Goal: Information Seeking & Learning: Learn about a topic

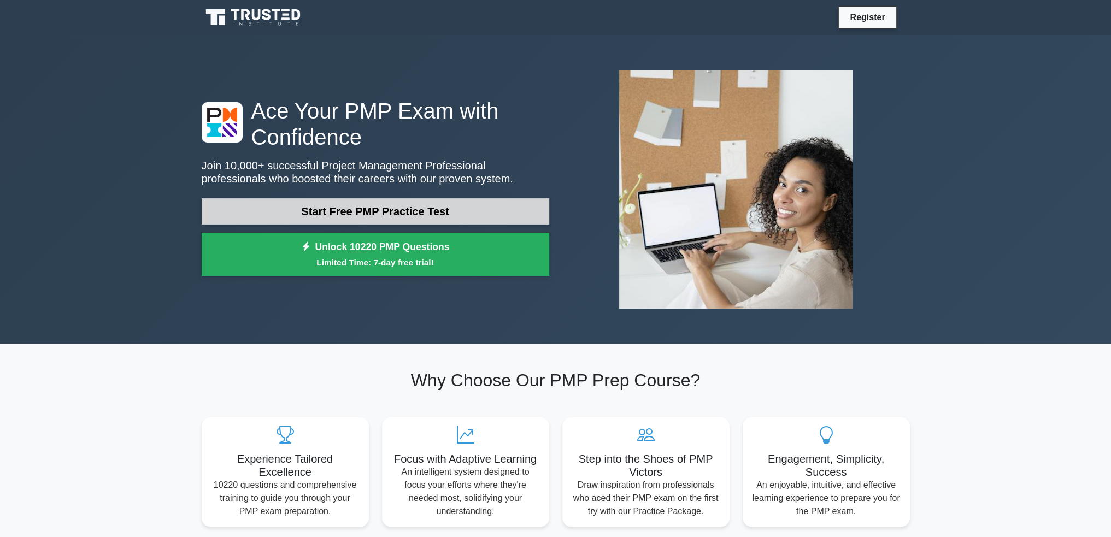
click at [387, 207] on link "Start Free PMP Practice Test" at bounding box center [375, 211] width 347 height 26
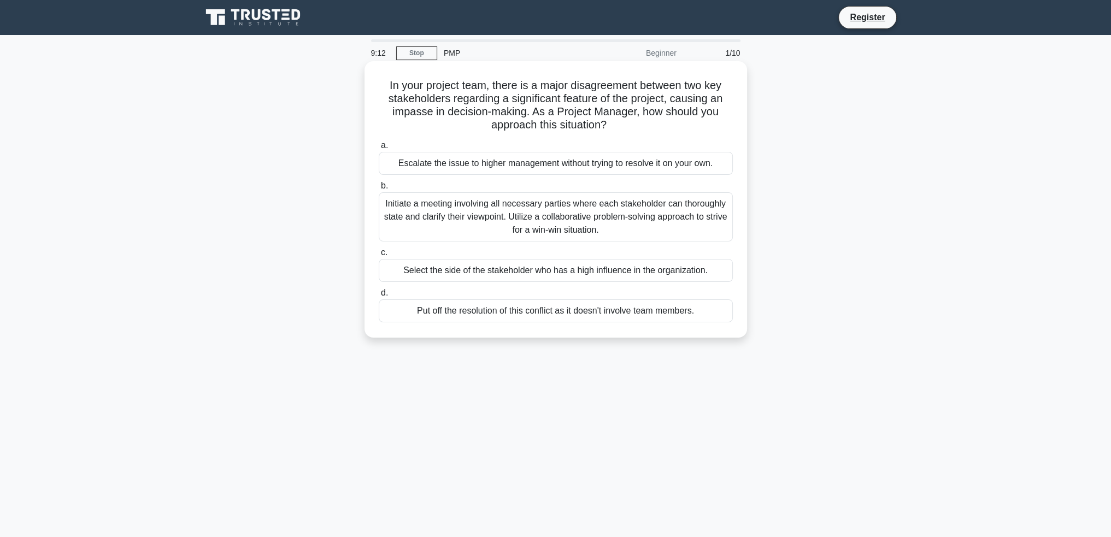
click at [589, 218] on div "Initiate a meeting involving all necessary parties where each stakeholder can t…" at bounding box center [556, 216] width 354 height 49
click at [379, 190] on input "b. Initiate a meeting involving all necessary parties where each stakeholder ca…" at bounding box center [379, 185] width 0 height 7
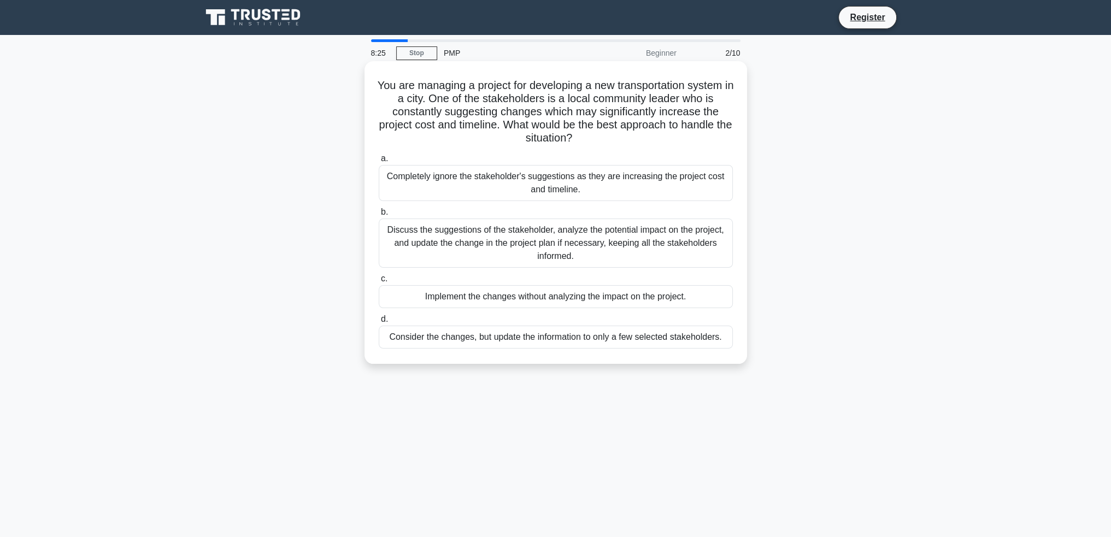
click at [572, 243] on div "Discuss the suggestions of the stakeholder, analyze the potential impact on the…" at bounding box center [556, 243] width 354 height 49
click at [379, 216] on input "b. Discuss the suggestions of the stakeholder, analyze the potential impact on …" at bounding box center [379, 212] width 0 height 7
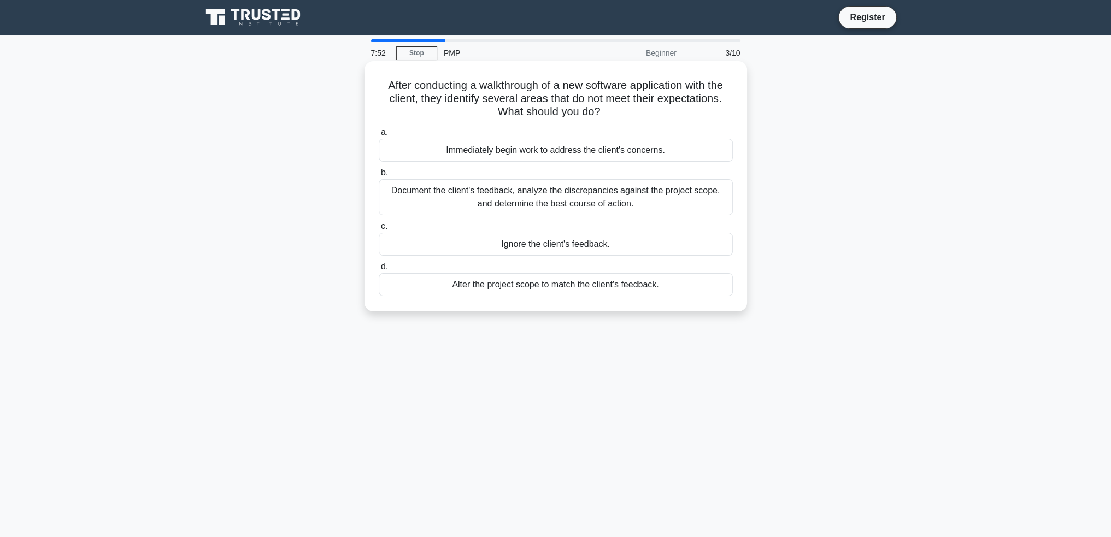
click at [572, 204] on div "Document the client's feedback, analyze the discrepancies against the project s…" at bounding box center [556, 197] width 354 height 36
click at [379, 176] on input "b. Document the client's feedback, analyze the discrepancies against the projec…" at bounding box center [379, 172] width 0 height 7
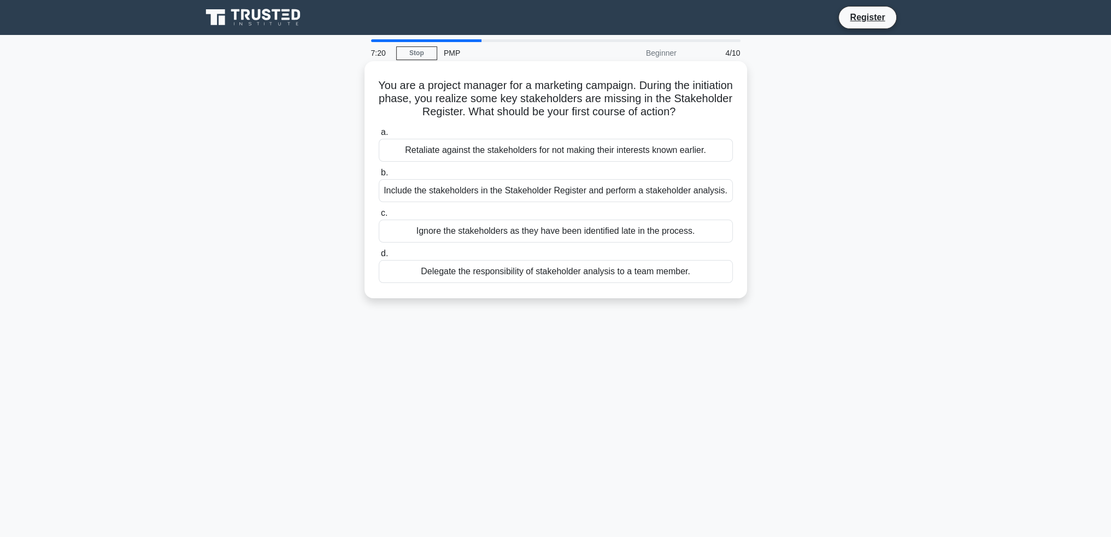
click at [634, 194] on div "Include the stakeholders in the Stakeholder Register and perform a stakeholder …" at bounding box center [556, 190] width 354 height 23
click at [379, 176] on input "b. Include the stakeholders in the Stakeholder Register and perform a stakehold…" at bounding box center [379, 172] width 0 height 7
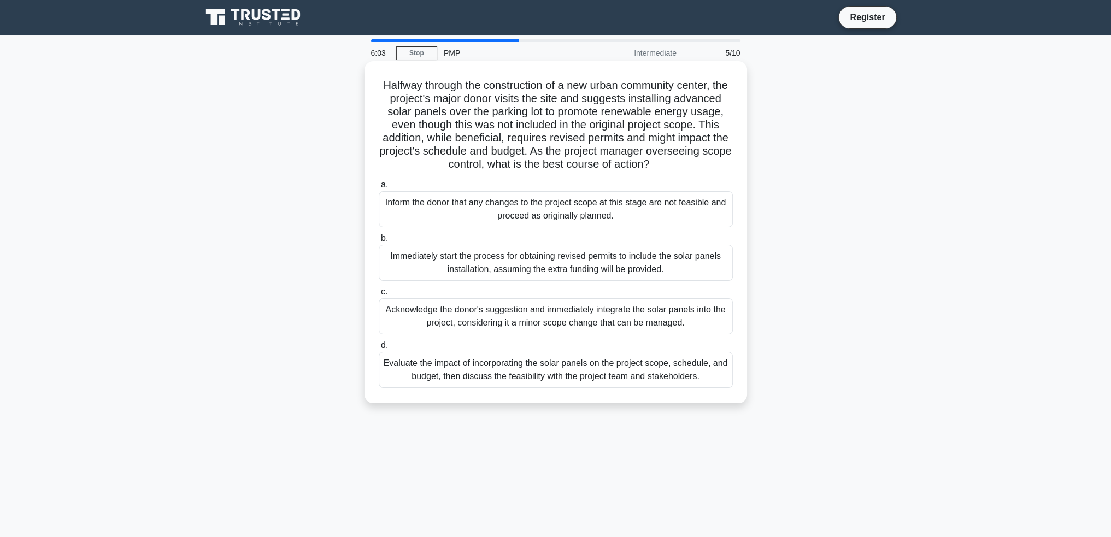
click at [634, 388] on div "Evaluate the impact of incorporating the solar panels on the project scope, sch…" at bounding box center [556, 370] width 354 height 36
click at [379, 349] on input "d. Evaluate the impact of incorporating the solar panels on the project scope, …" at bounding box center [379, 345] width 0 height 7
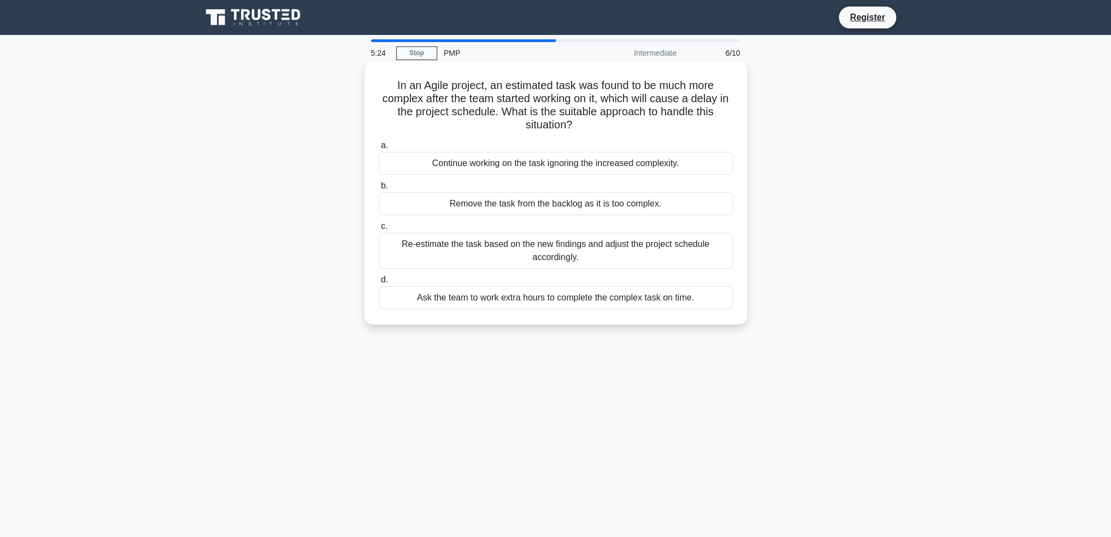
click at [562, 252] on div "Re-estimate the task based on the new findings and adjust the project schedule …" at bounding box center [556, 251] width 354 height 36
click at [379, 230] on input "c. Re-estimate the task based on the new findings and adjust the project schedu…" at bounding box center [379, 226] width 0 height 7
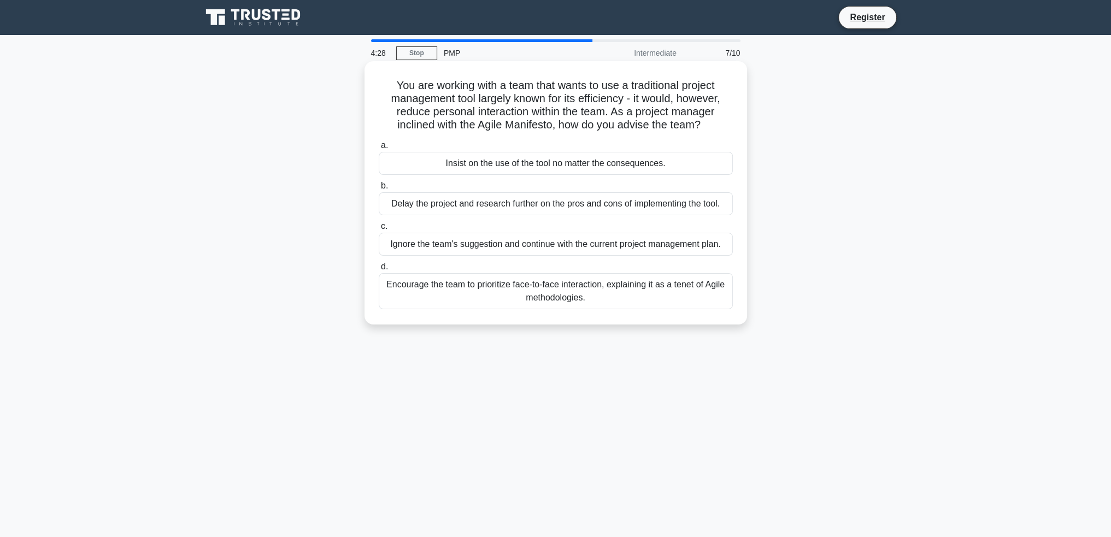
click at [549, 299] on div "Encourage the team to prioritize face-to-face interaction, explaining it as a t…" at bounding box center [556, 291] width 354 height 36
click at [379, 270] on input "d. Encourage the team to prioritize face-to-face interaction, explaining it as …" at bounding box center [379, 266] width 0 height 7
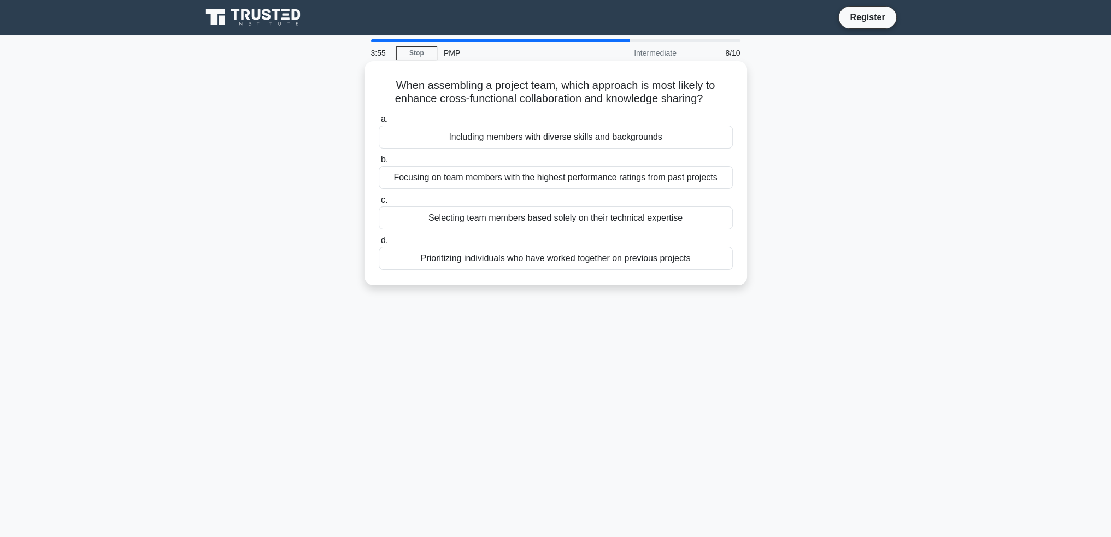
click at [644, 137] on div "Including members with diverse skills and backgrounds" at bounding box center [556, 137] width 354 height 23
click at [379, 123] on input "a. Including members with diverse skills and backgrounds" at bounding box center [379, 119] width 0 height 7
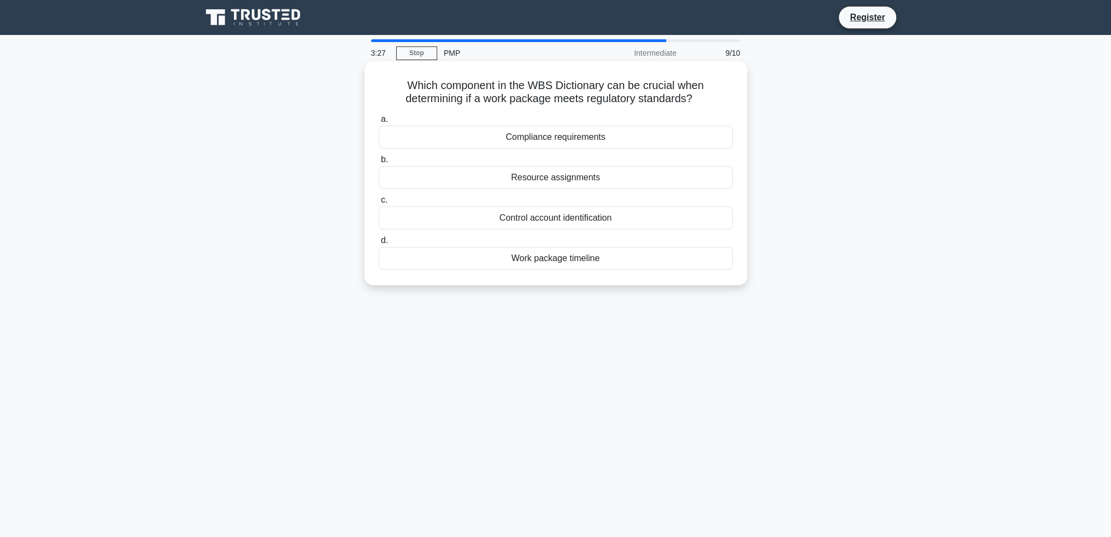
click at [589, 139] on div "Compliance requirements" at bounding box center [556, 137] width 354 height 23
click at [379, 123] on input "a. Compliance requirements" at bounding box center [379, 119] width 0 height 7
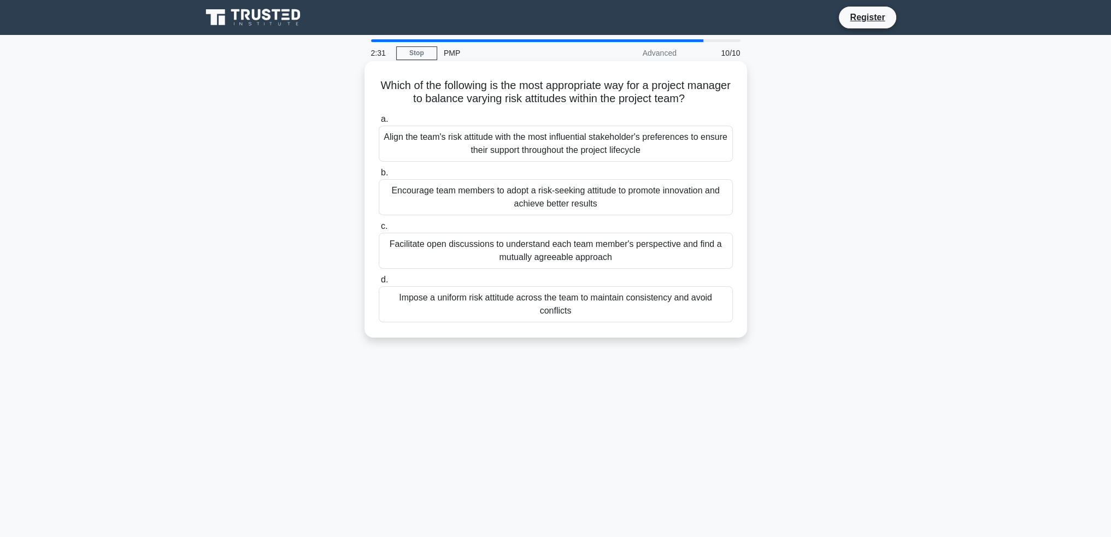
click at [582, 259] on div "Facilitate open discussions to understand each team member's perspective and fi…" at bounding box center [556, 251] width 354 height 36
click at [379, 230] on input "c. Facilitate open discussions to understand each team member's perspective and…" at bounding box center [379, 226] width 0 height 7
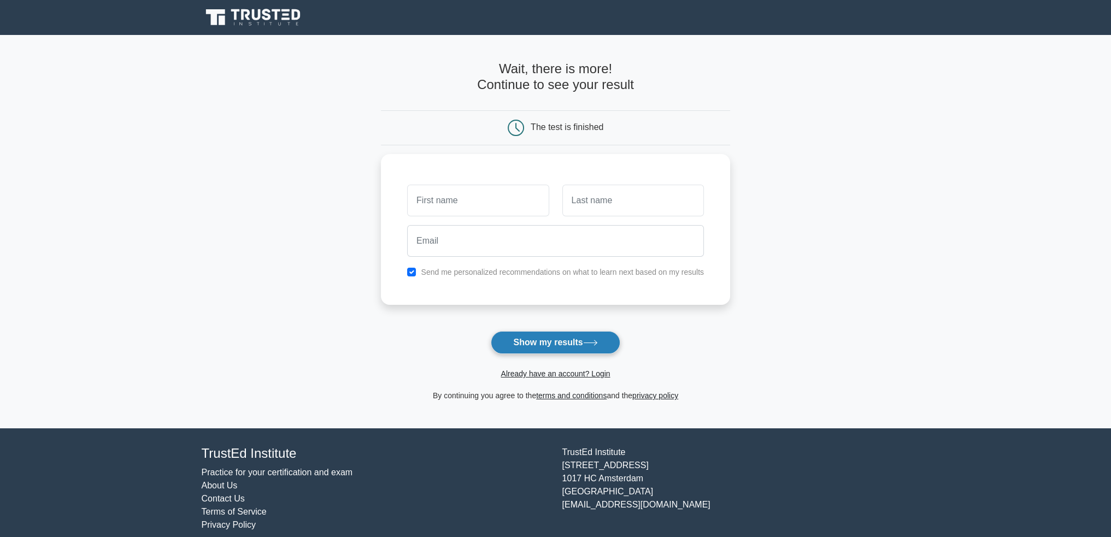
click at [559, 346] on button "Show my results" at bounding box center [555, 342] width 129 height 23
click at [962, 218] on main "Wait, there is more! Continue to see your result The test is finished and the" at bounding box center [555, 231] width 1111 height 393
click at [435, 191] on input "text" at bounding box center [477, 198] width 141 height 32
type input "User"
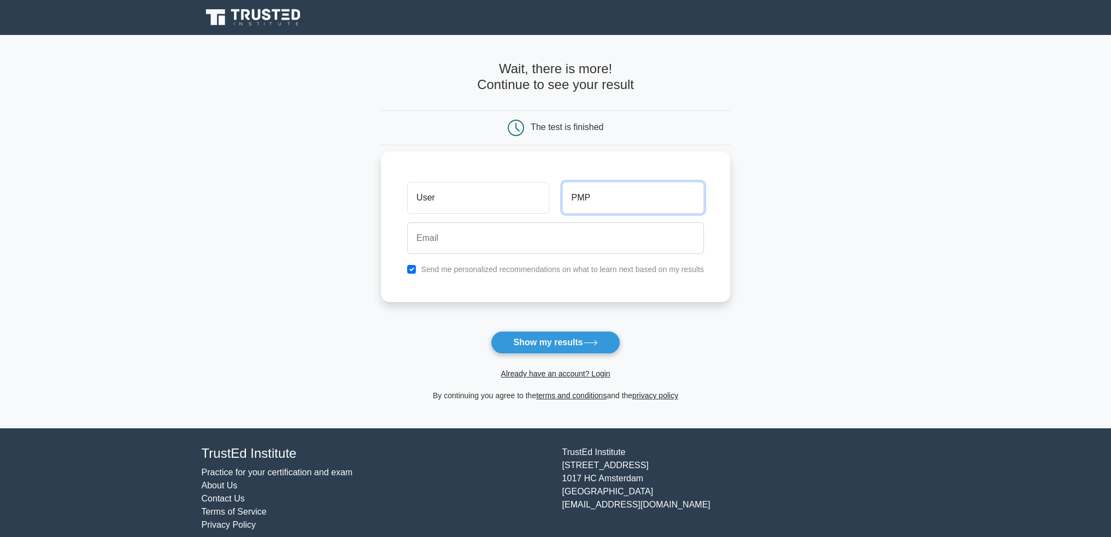
type input "PMP"
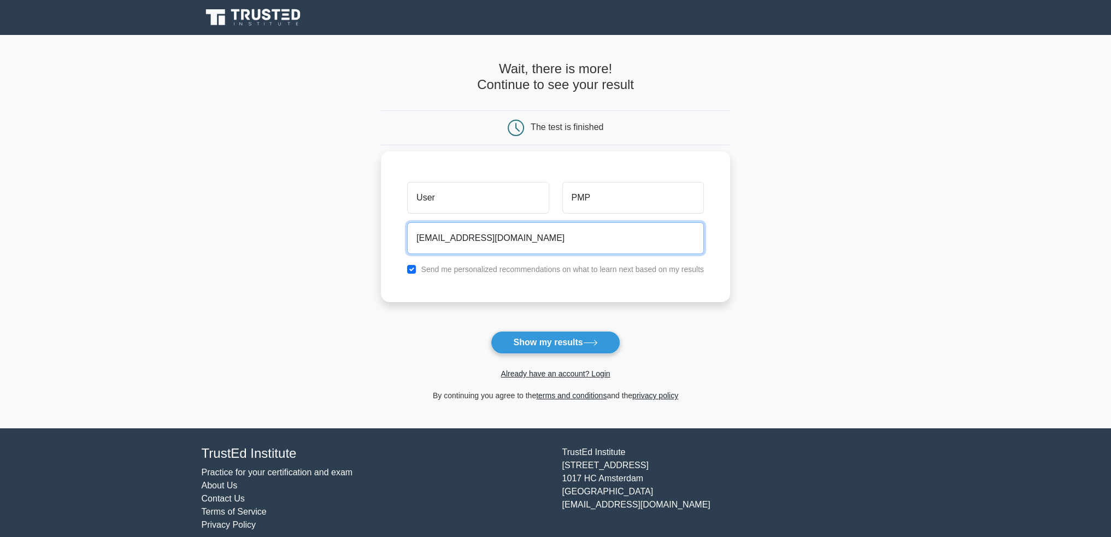
type input "userpmp@gmail.com"
click at [411, 269] on input "checkbox" at bounding box center [411, 269] width 9 height 9
checkbox input "false"
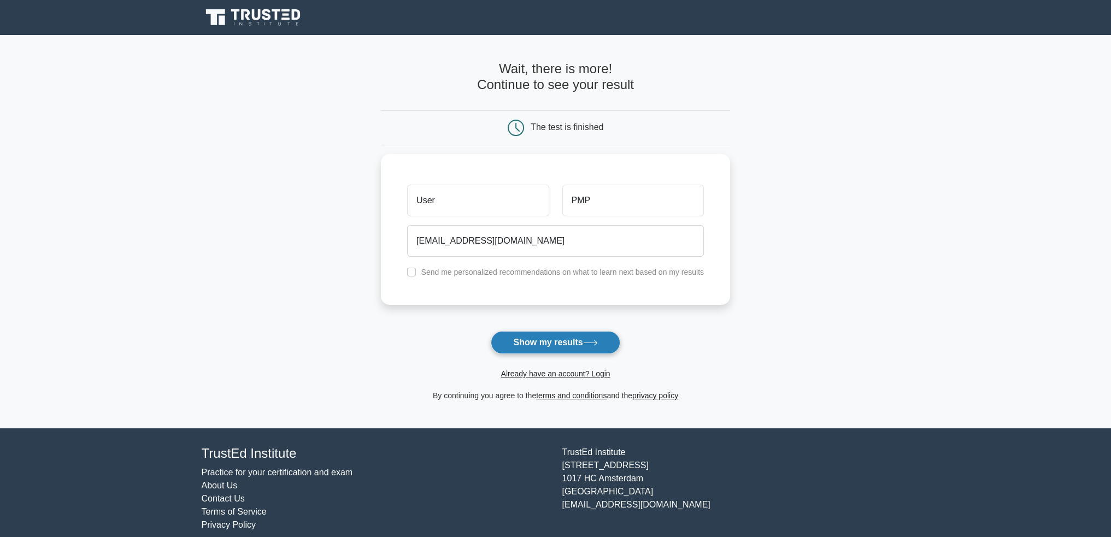
click at [563, 345] on button "Show my results" at bounding box center [555, 342] width 129 height 23
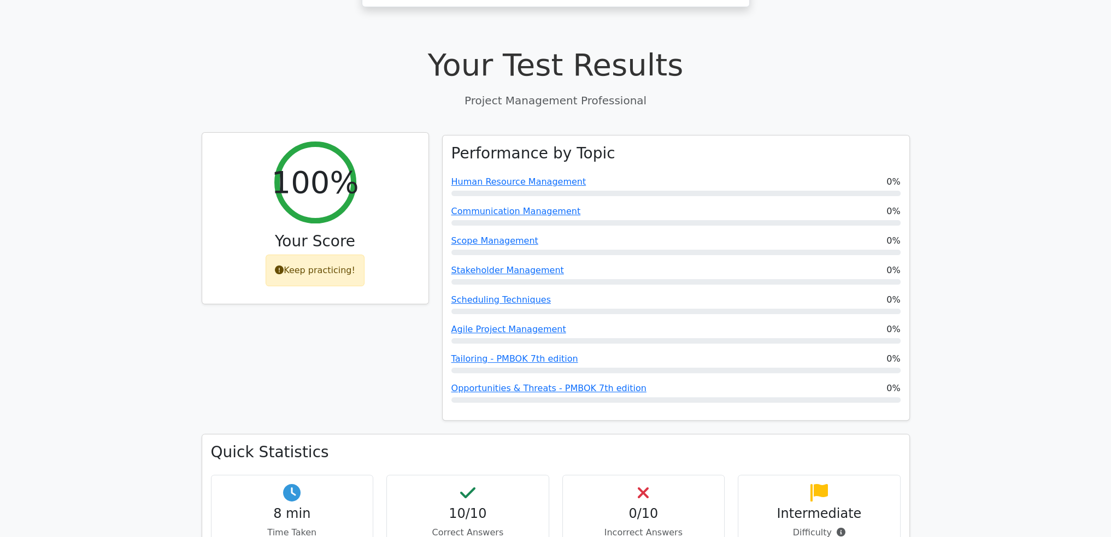
scroll to position [328, 0]
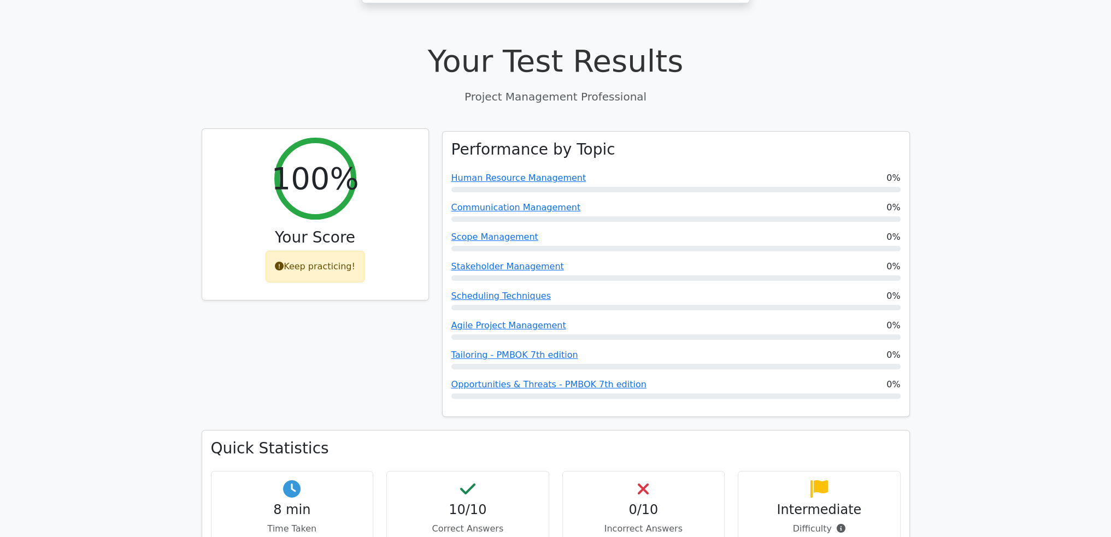
click at [333, 228] on h3 "Your Score" at bounding box center [315, 237] width 209 height 19
click at [327, 251] on div "Keep practicing!" at bounding box center [315, 267] width 99 height 32
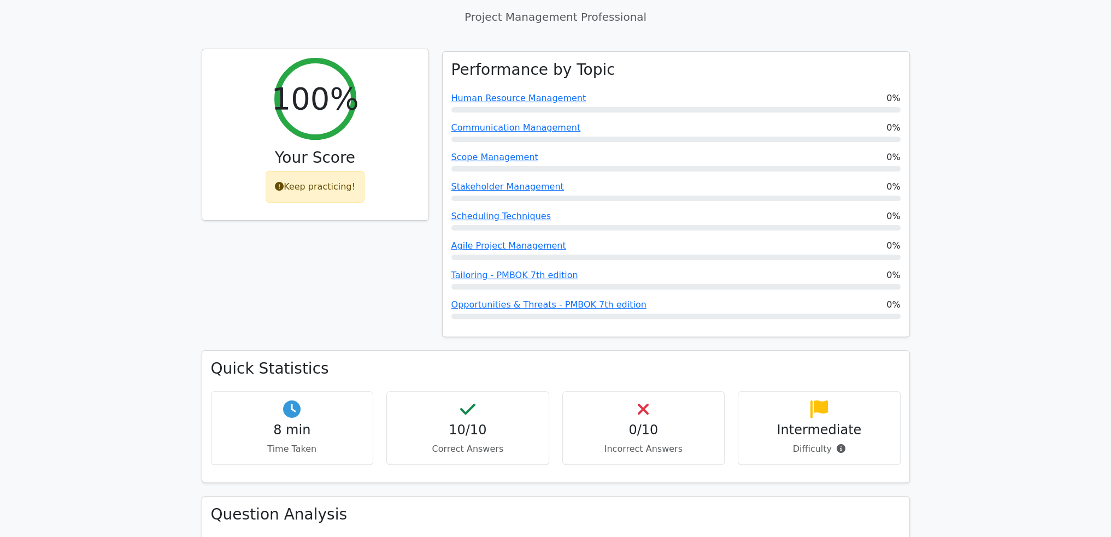
scroll to position [492, 0]
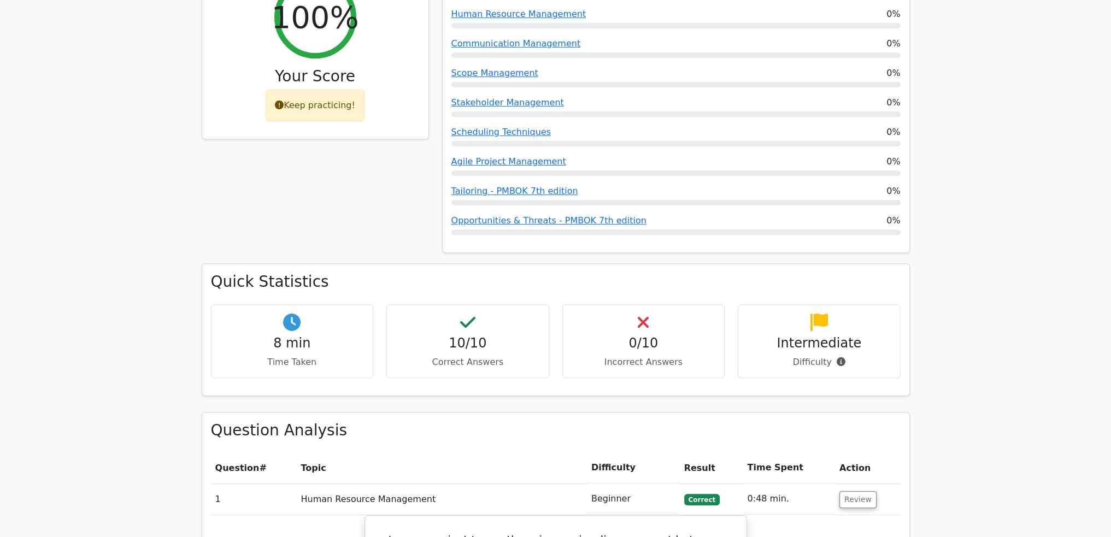
click at [811, 356] on p "Difficulty" at bounding box center [819, 362] width 144 height 13
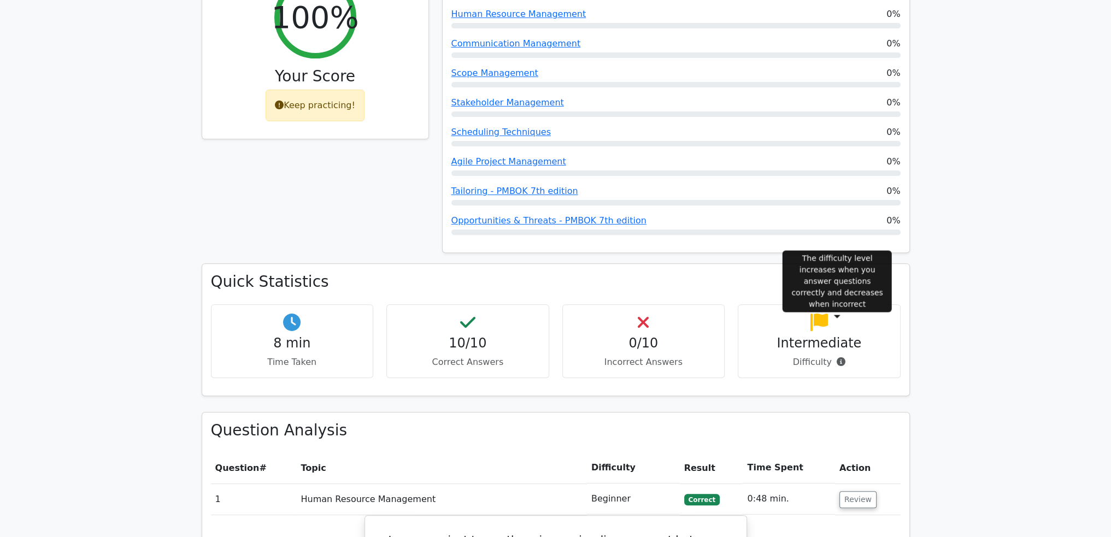
click at [836, 357] on icon at bounding box center [840, 361] width 9 height 9
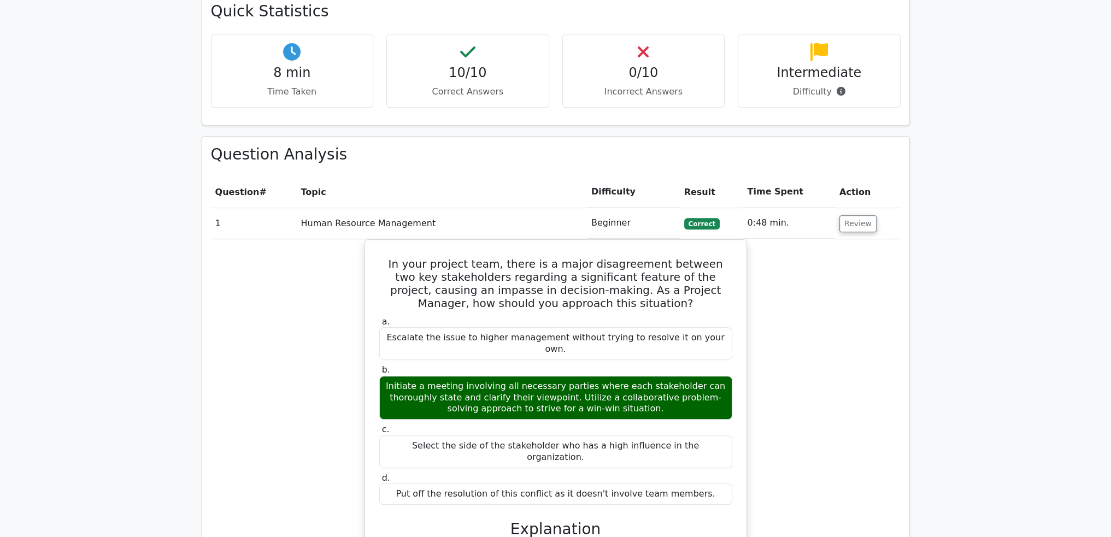
scroll to position [765, 0]
click at [345, 208] on td "Human Resource Management" at bounding box center [441, 223] width 290 height 31
drag, startPoint x: 463, startPoint y: 188, endPoint x: 662, endPoint y: 181, distance: 198.5
click at [463, 208] on td "Human Resource Management" at bounding box center [441, 223] width 290 height 31
drag, startPoint x: 639, startPoint y: 182, endPoint x: 683, endPoint y: 184, distance: 44.3
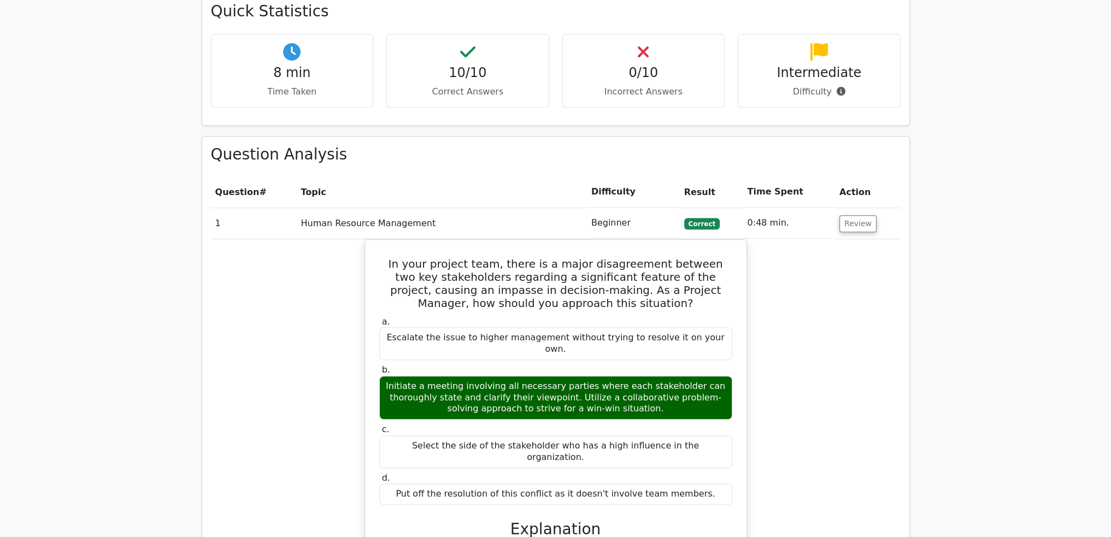
click at [640, 208] on td "Beginner" at bounding box center [633, 223] width 93 height 31
click at [701, 218] on span "Correct" at bounding box center [702, 223] width 36 height 11
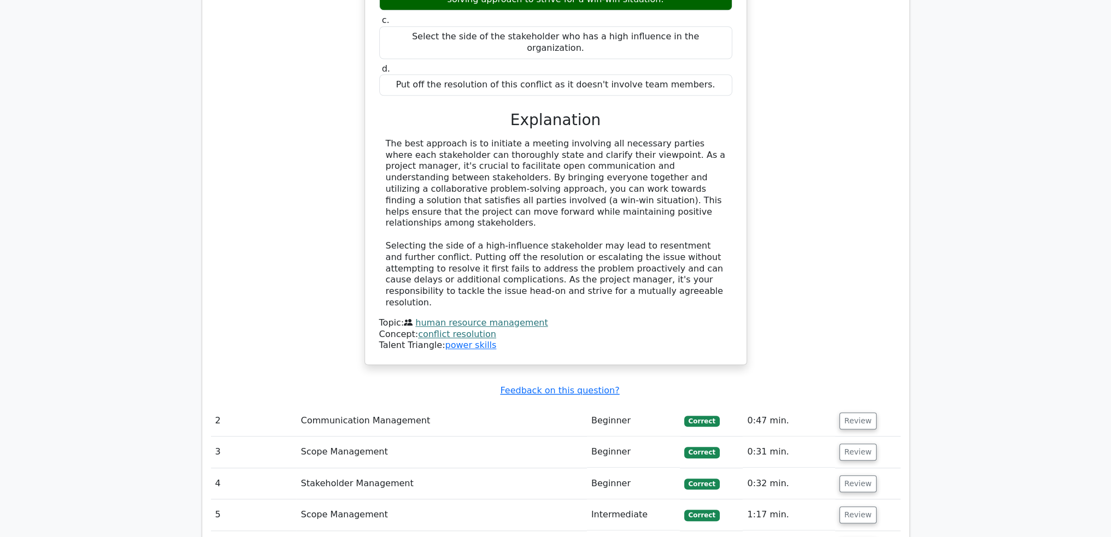
scroll to position [1311, 0]
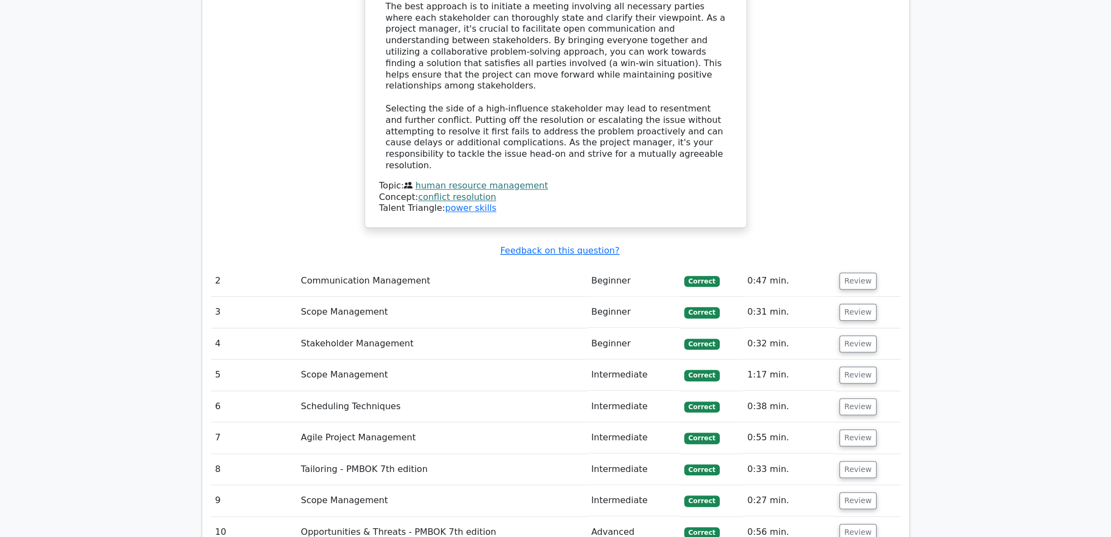
click at [605, 391] on td "Intermediate" at bounding box center [633, 406] width 93 height 31
drag, startPoint x: 473, startPoint y: 288, endPoint x: 614, endPoint y: 301, distance: 141.6
click at [509, 359] on td "Scope Management" at bounding box center [441, 374] width 290 height 31
click at [859, 524] on button "Review" at bounding box center [857, 532] width 37 height 17
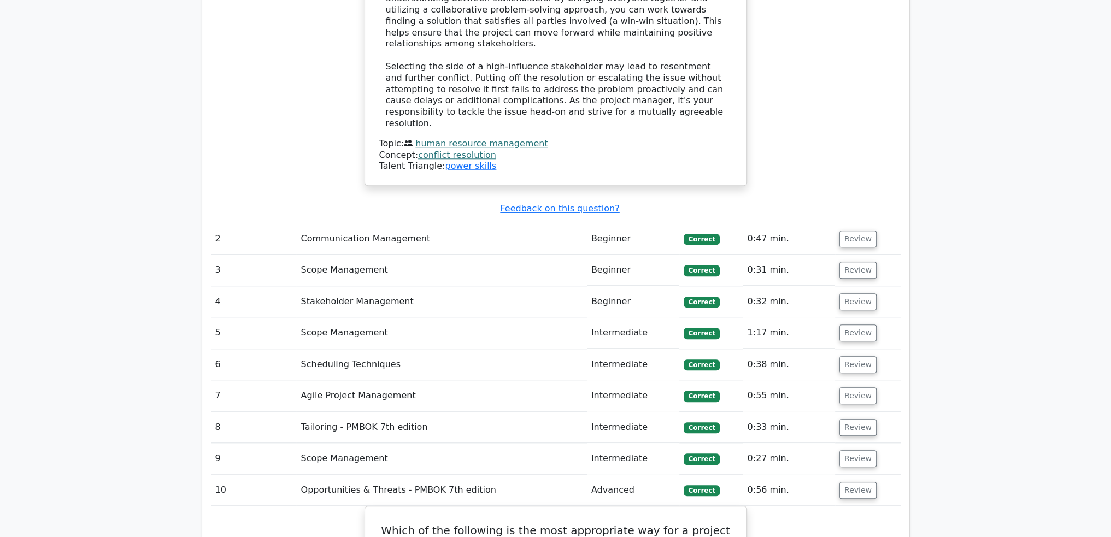
scroll to position [1530, 0]
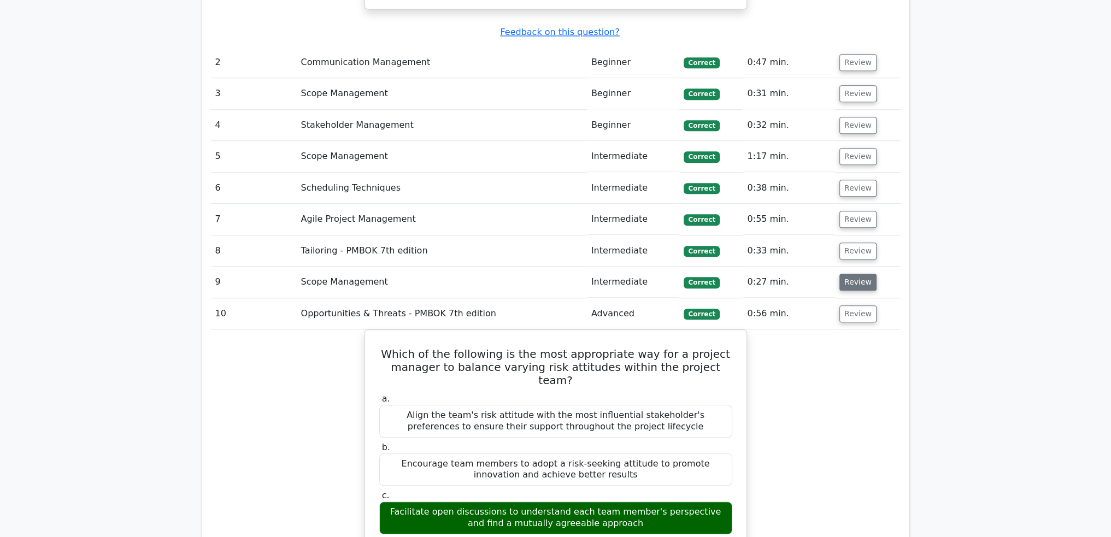
click at [858, 274] on button "Review" at bounding box center [857, 282] width 37 height 17
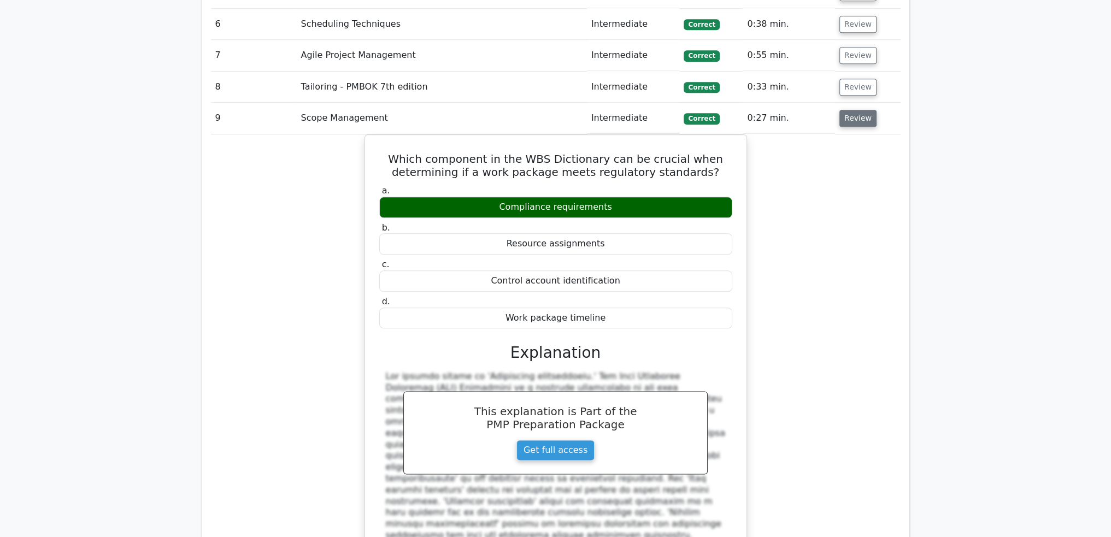
scroll to position [1584, 0]
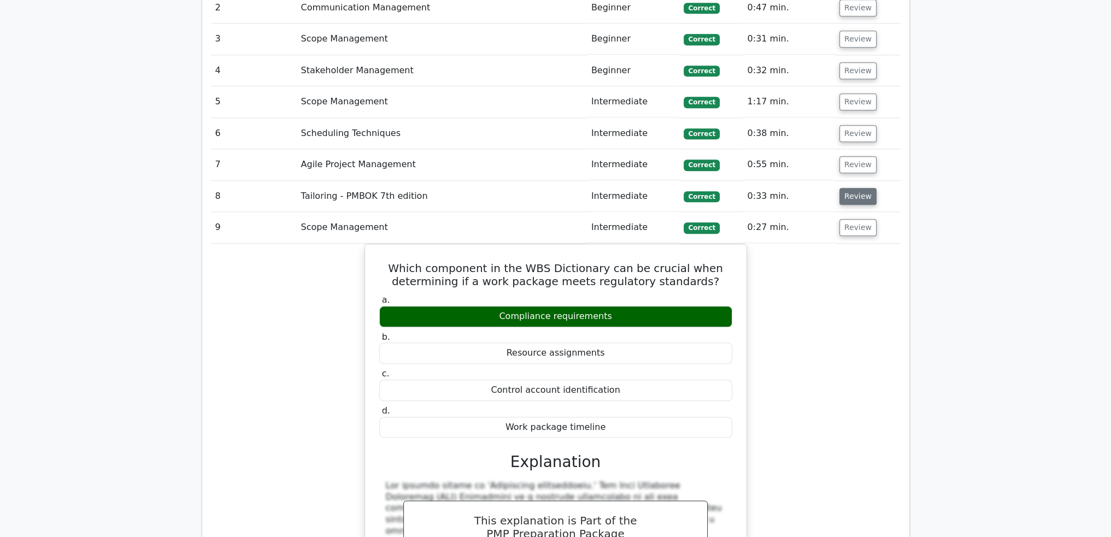
click at [856, 188] on button "Review" at bounding box center [857, 196] width 37 height 17
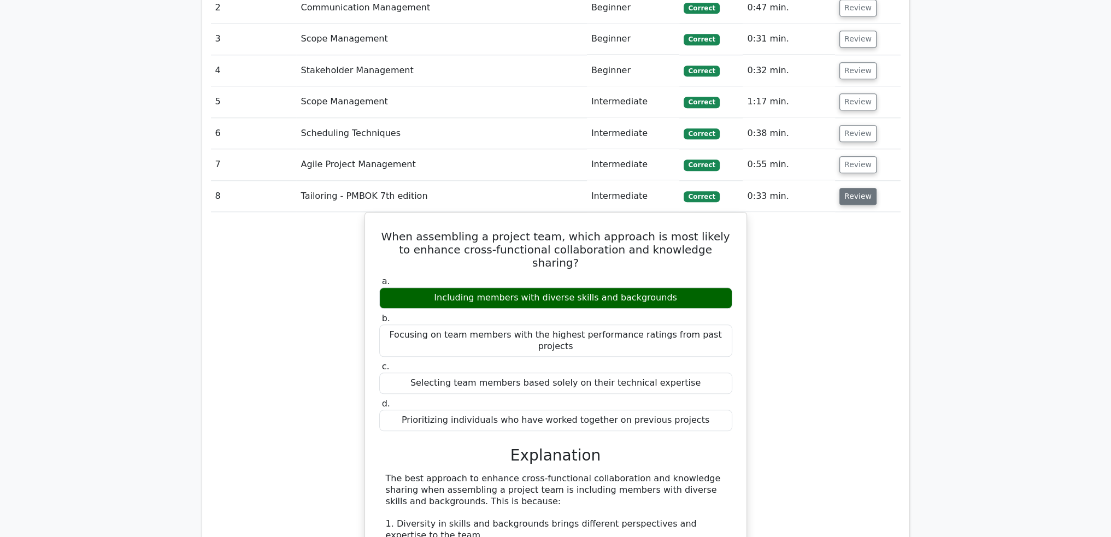
click at [842, 188] on button "Review" at bounding box center [857, 196] width 37 height 17
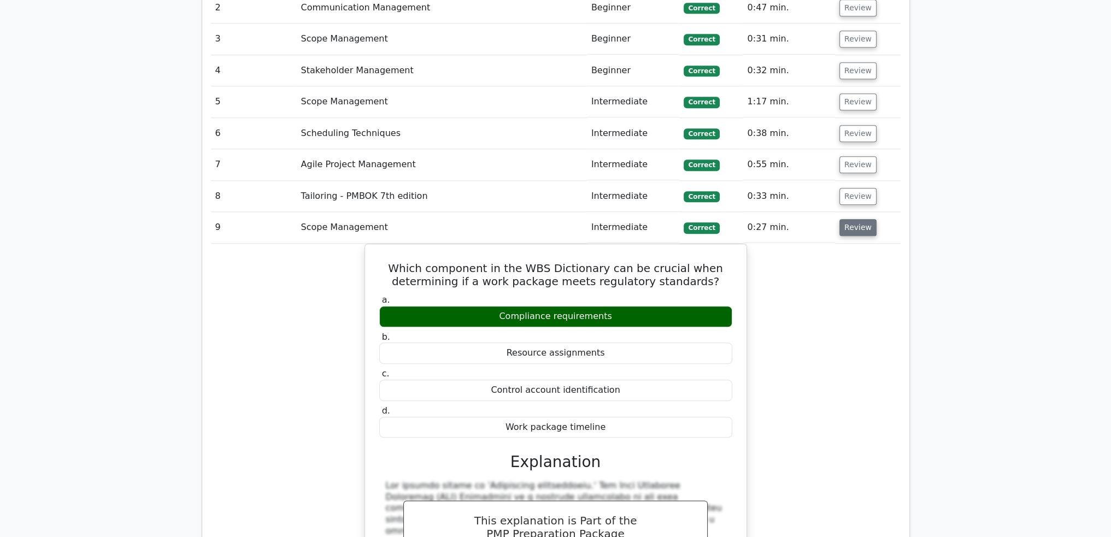
click at [850, 219] on button "Review" at bounding box center [857, 227] width 37 height 17
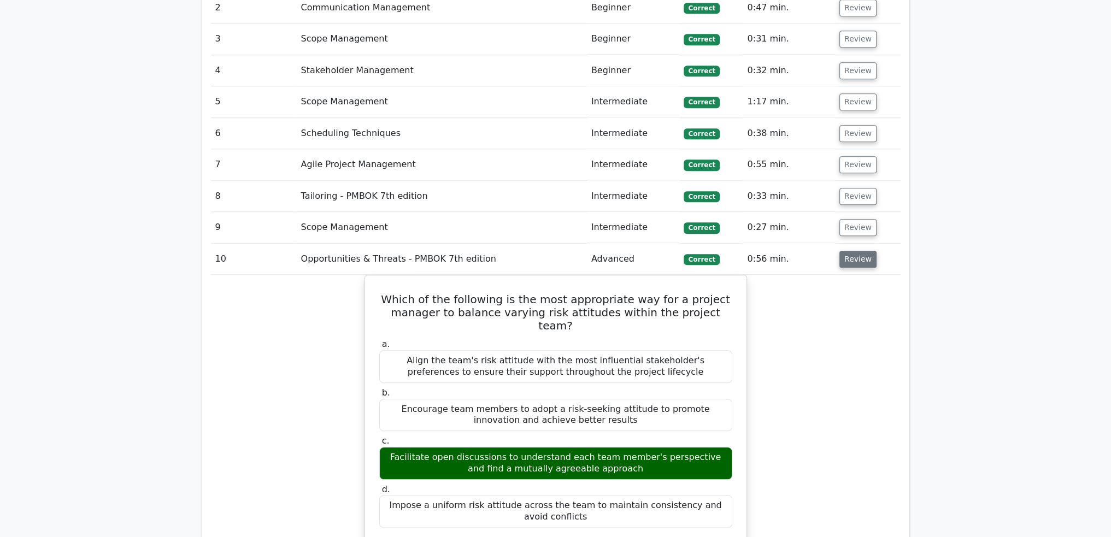
click at [852, 251] on button "Review" at bounding box center [857, 259] width 37 height 17
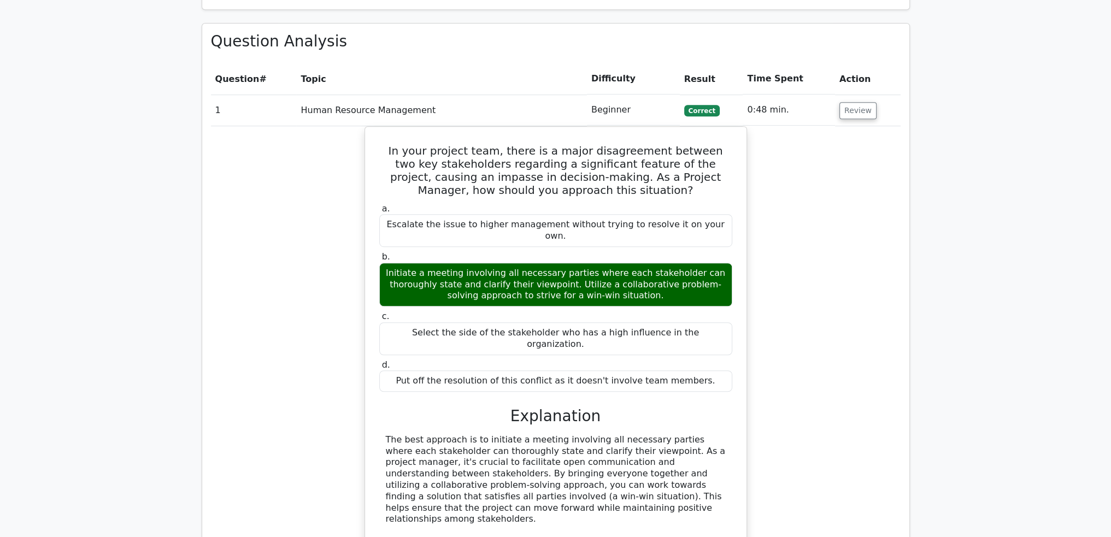
scroll to position [710, 0]
